Goal: Book appointment/travel/reservation

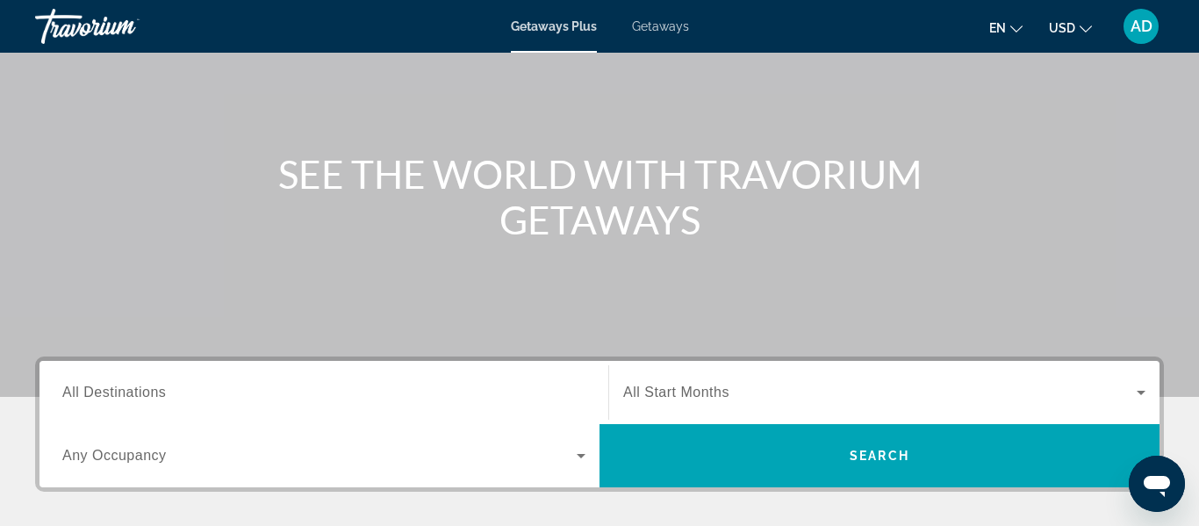
scroll to position [152, 0]
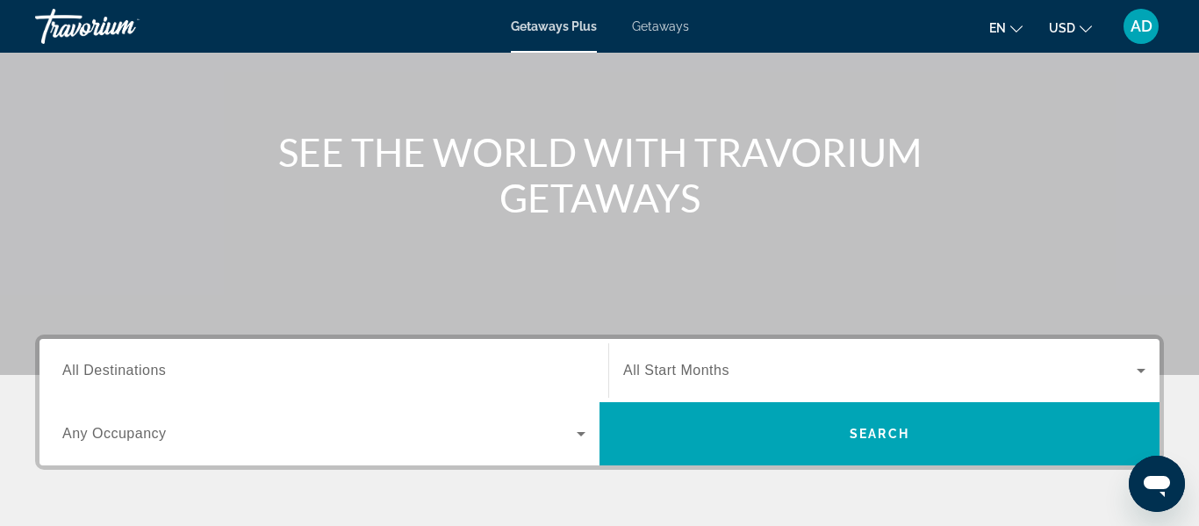
click at [578, 426] on icon "Search widget" at bounding box center [580, 433] width 21 height 21
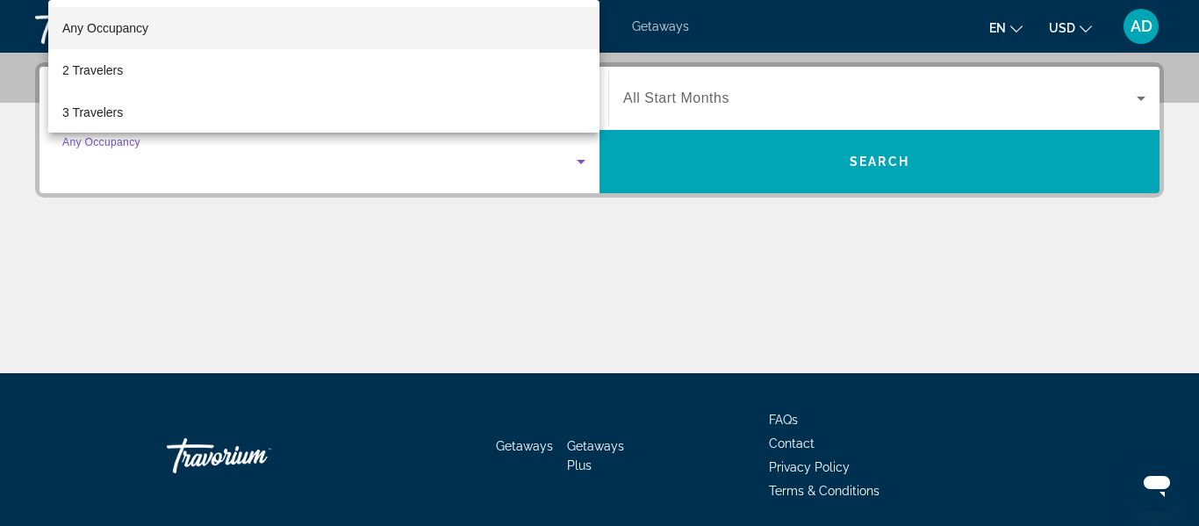
scroll to position [429, 0]
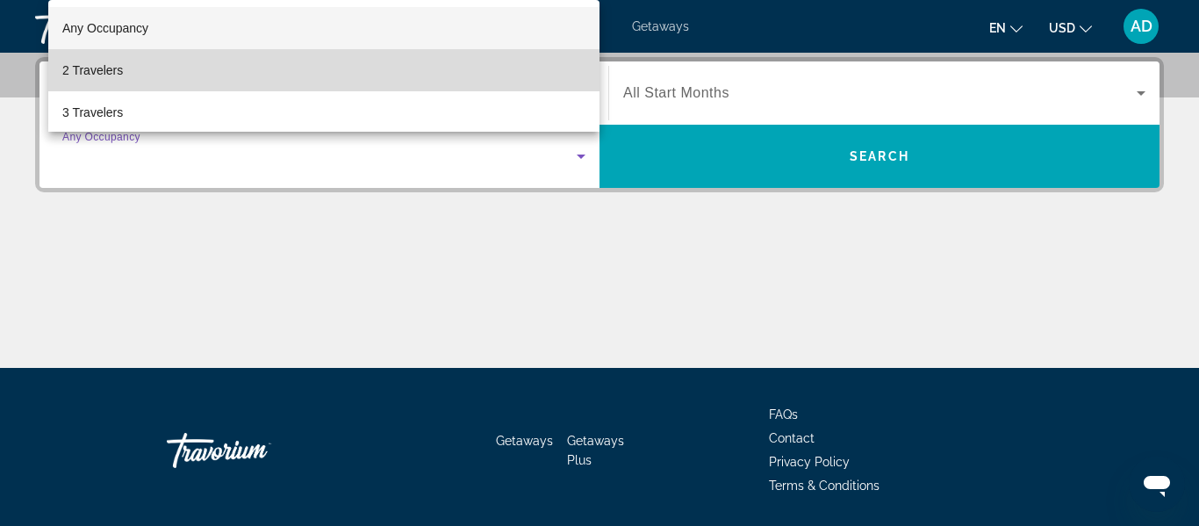
click at [71, 80] on span "2 Travelers" at bounding box center [92, 70] width 61 height 21
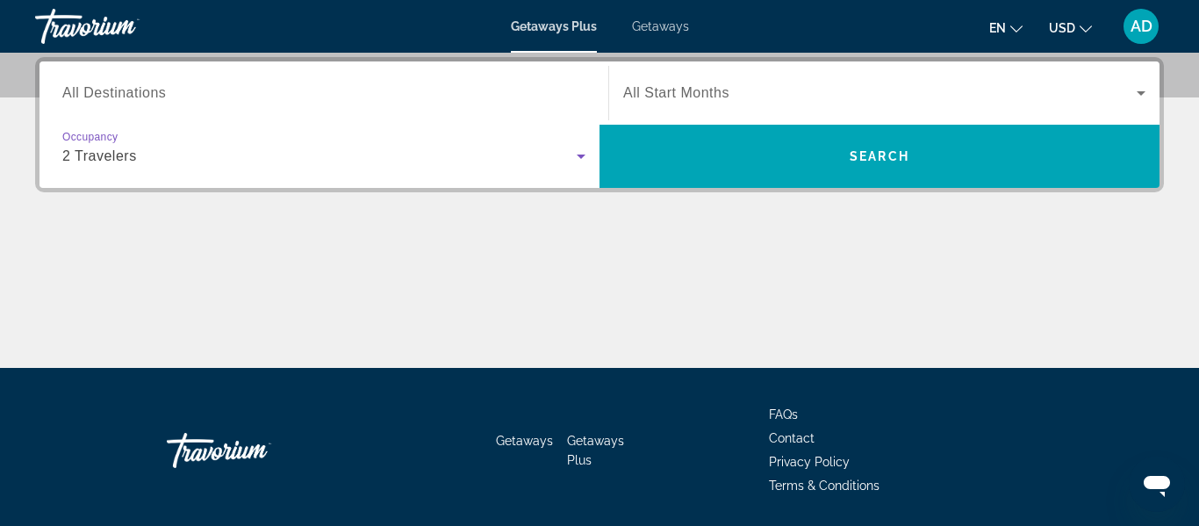
click at [154, 99] on span "All Destinations" at bounding box center [114, 92] width 104 height 15
click at [154, 99] on input "Destination All Destinations" at bounding box center [323, 93] width 523 height 21
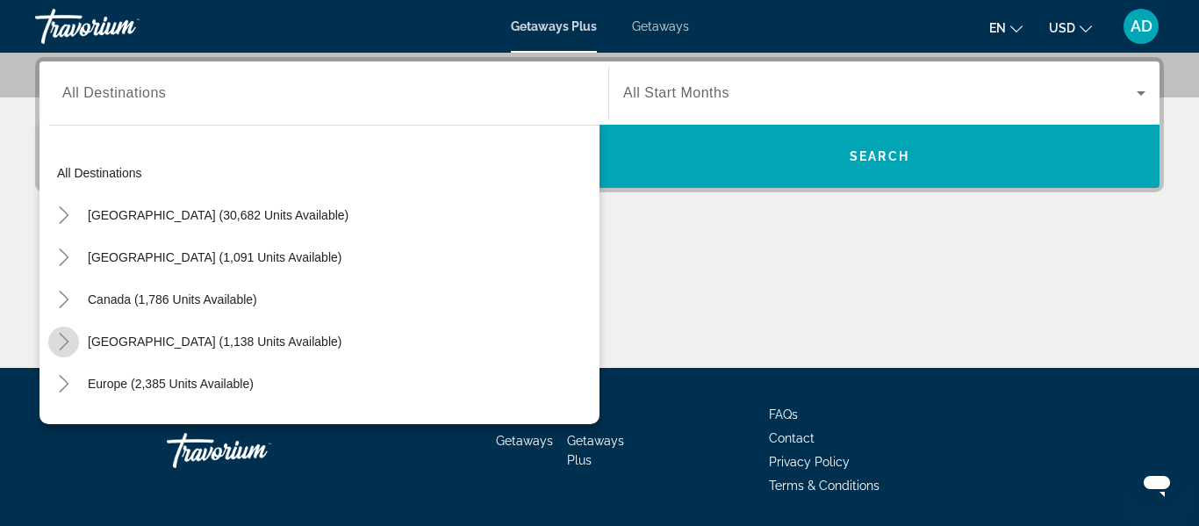
click at [68, 336] on icon "Toggle Caribbean & Atlantic Islands (1,138 units available)" at bounding box center [64, 342] width 18 height 18
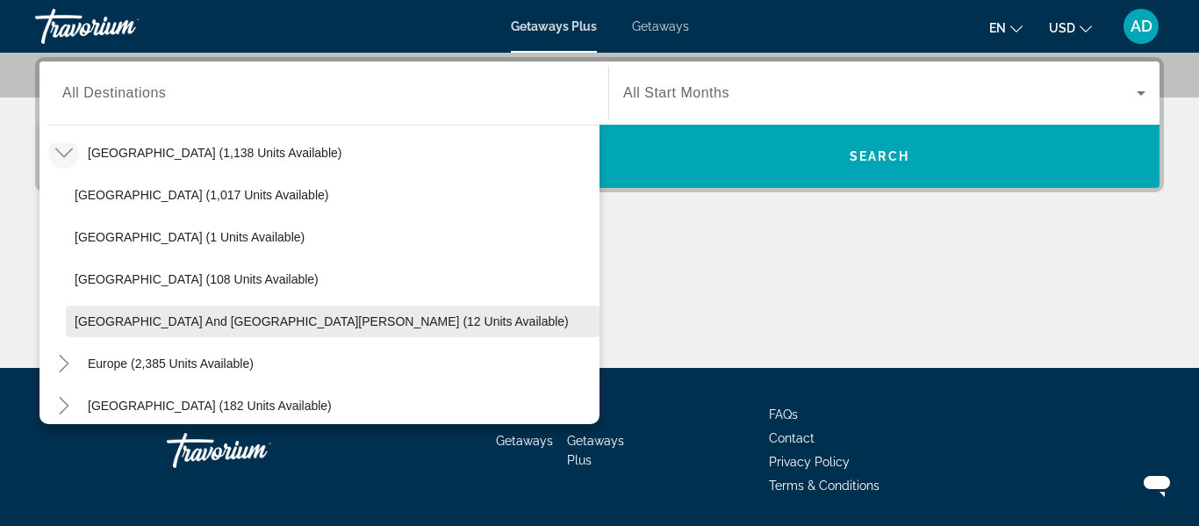
scroll to position [192, 0]
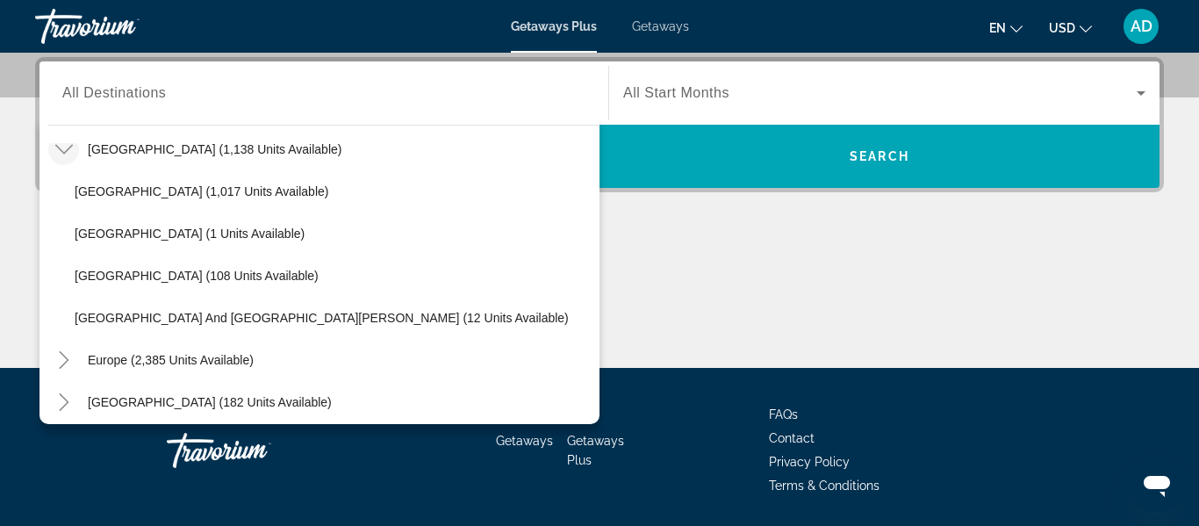
click at [61, 149] on icon "Toggle Caribbean & Atlantic Islands (1,138 units available)" at bounding box center [63, 150] width 18 height 10
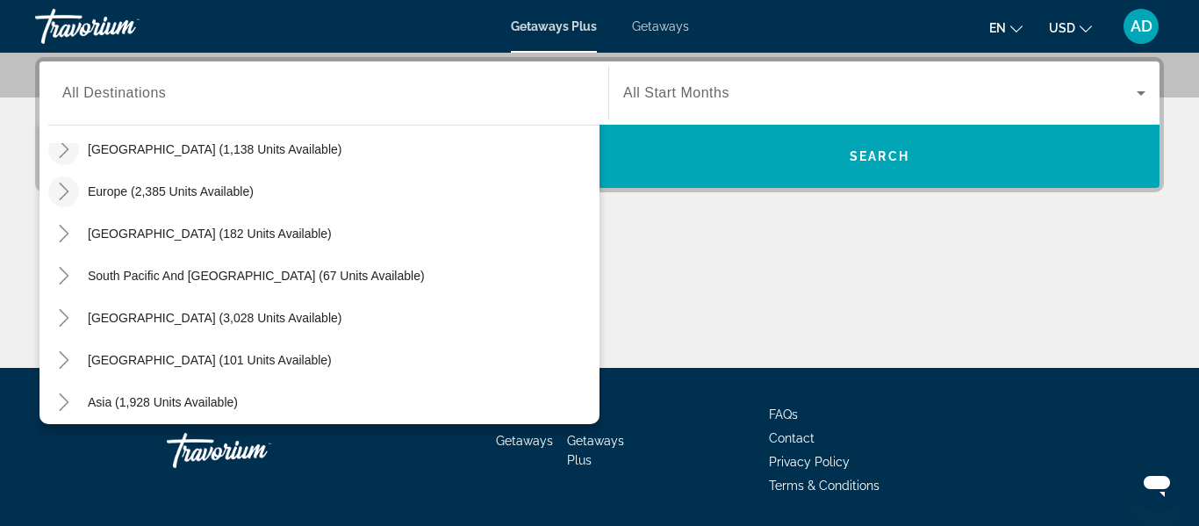
click at [72, 186] on icon "Toggle Europe (2,385 units available)" at bounding box center [64, 192] width 18 height 18
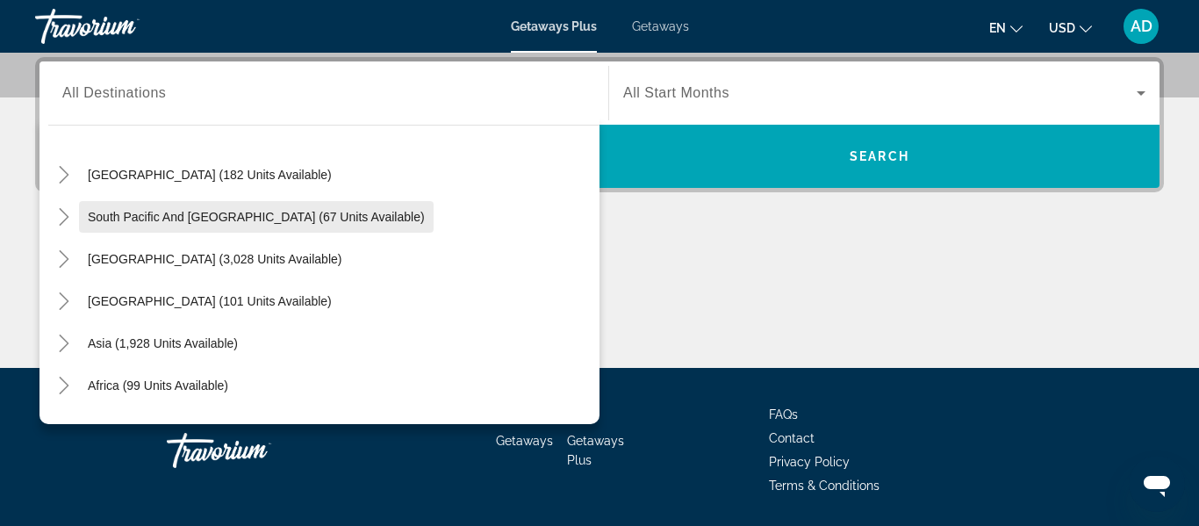
scroll to position [1017, 0]
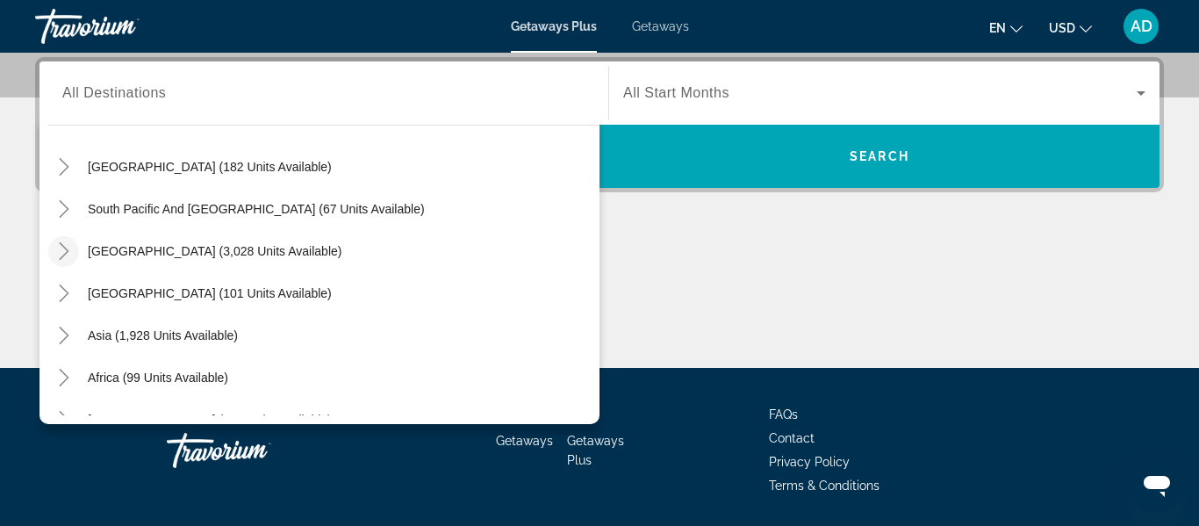
click at [66, 253] on icon "Toggle South America (3,028 units available)" at bounding box center [64, 251] width 18 height 18
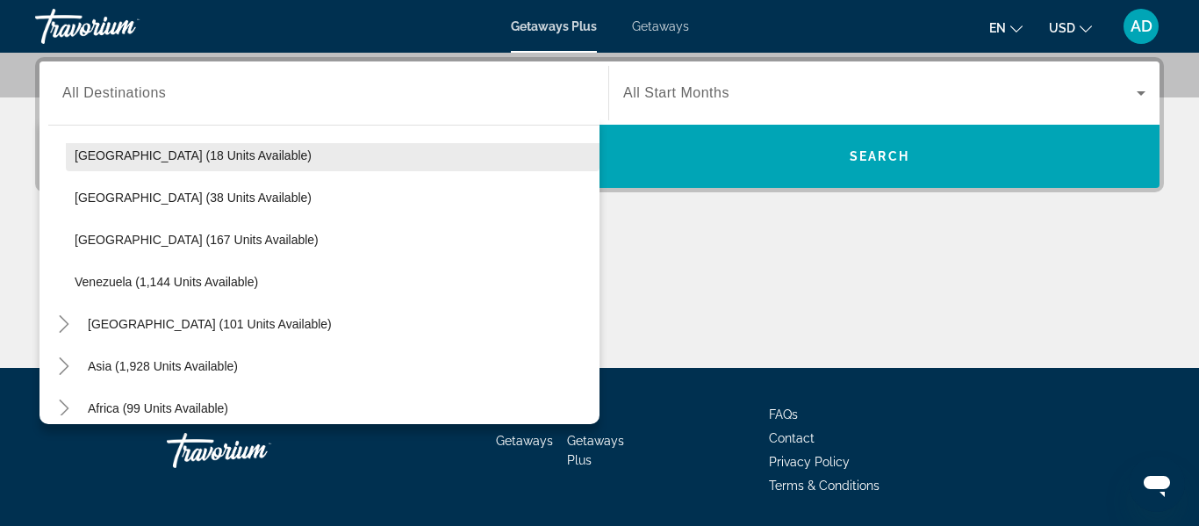
scroll to position [1326, 0]
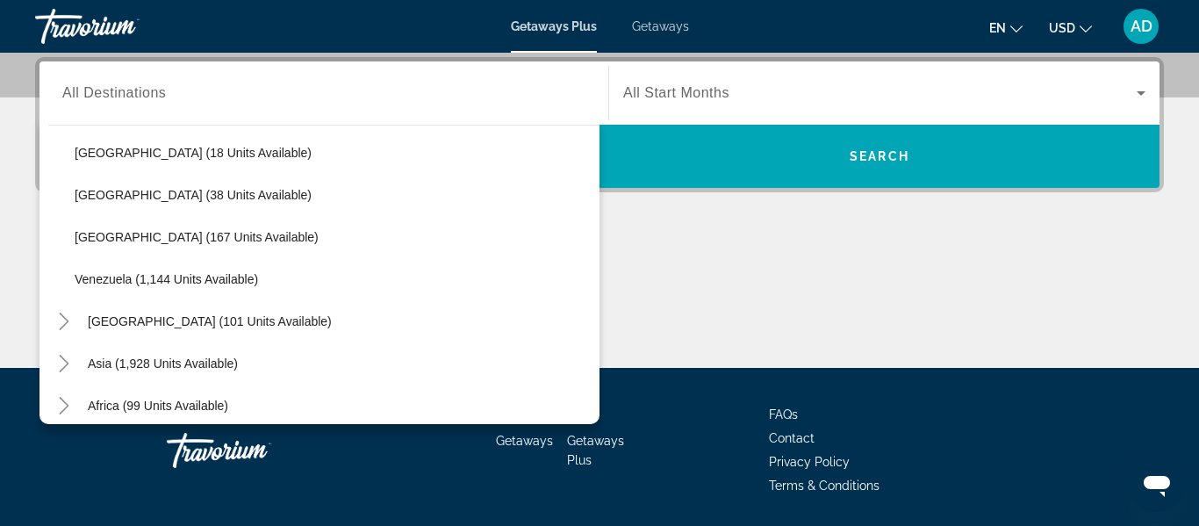
click at [787, 319] on div "Main content" at bounding box center [599, 302] width 1129 height 132
